Goal: Transaction & Acquisition: Purchase product/service

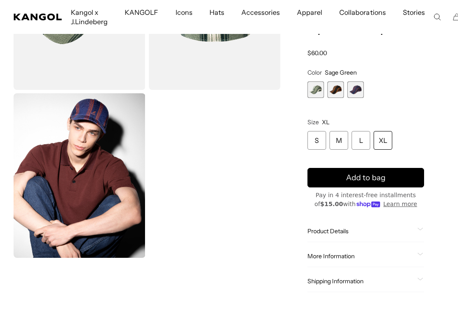
scroll to position [148, 0]
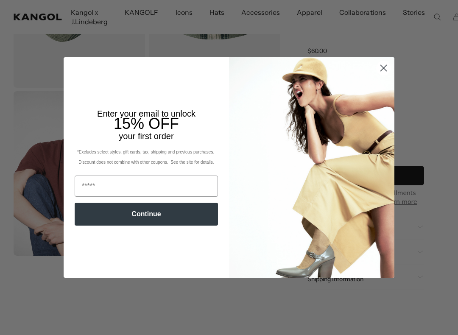
click at [383, 69] on icon "Close dialog" at bounding box center [384, 68] width 6 height 6
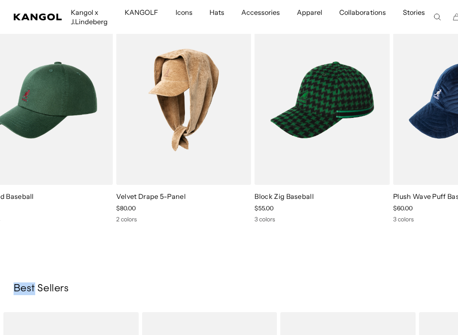
scroll to position [0, 0]
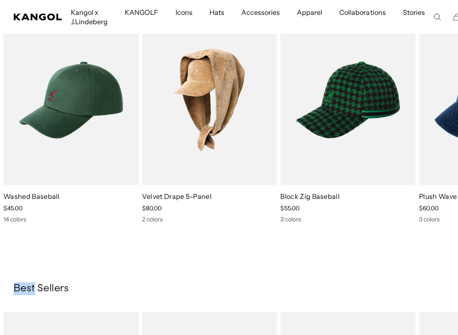
click at [0, 0] on img "4 of 5" at bounding box center [0, 0] width 0 height 0
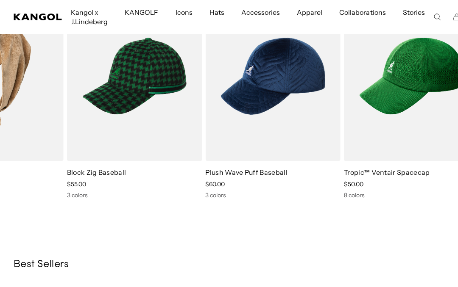
scroll to position [0, 175]
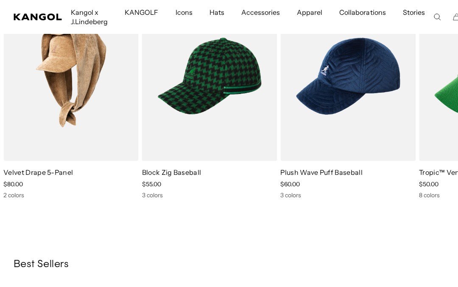
click at [199, 169] on link "Block Zig Baseball" at bounding box center [171, 172] width 59 height 8
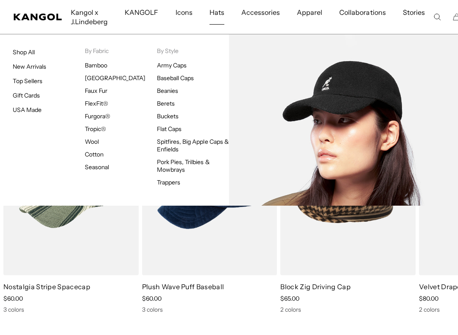
scroll to position [414, 0]
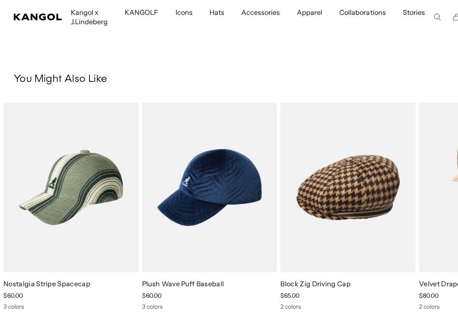
click at [0, 0] on img "2 of 5" at bounding box center [0, 0] width 0 height 0
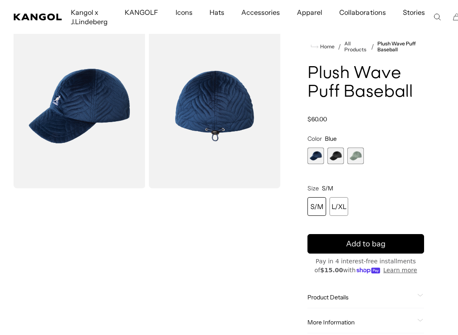
scroll to position [47, 0]
click at [361, 159] on span "3 of 3" at bounding box center [355, 156] width 17 height 17
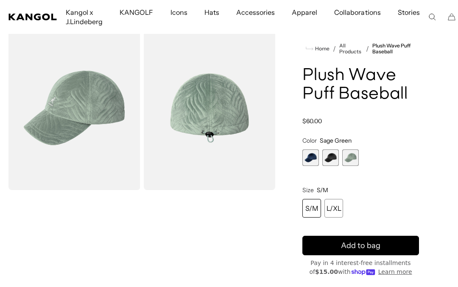
scroll to position [0, 175]
click at [343, 208] on div "L/XL" at bounding box center [333, 208] width 19 height 19
click at [335, 207] on div "L/XL" at bounding box center [333, 208] width 19 height 19
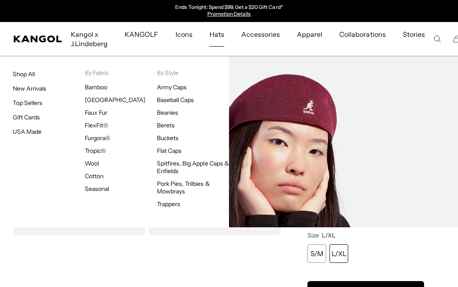
click at [386, 156] on img at bounding box center [343, 141] width 229 height 171
